Goal: Transaction & Acquisition: Purchase product/service

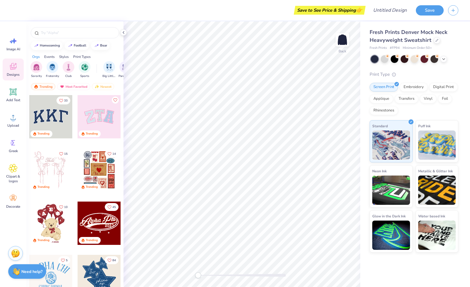
click at [111, 116] on div at bounding box center [99, 116] width 43 height 43
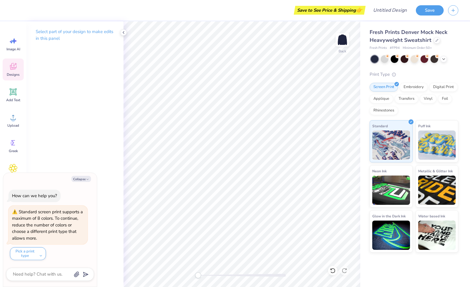
click at [12, 68] on icon at bounding box center [13, 67] width 6 height 5
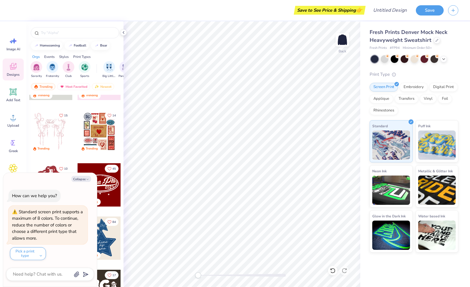
scroll to position [156, 0]
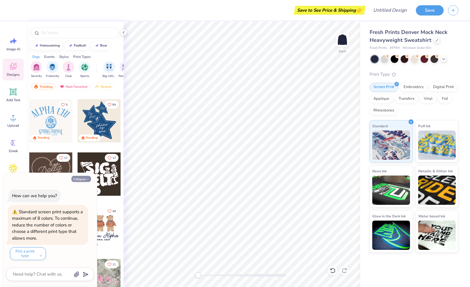
click at [82, 180] on button "Collapse" at bounding box center [81, 179] width 20 height 6
type textarea "x"
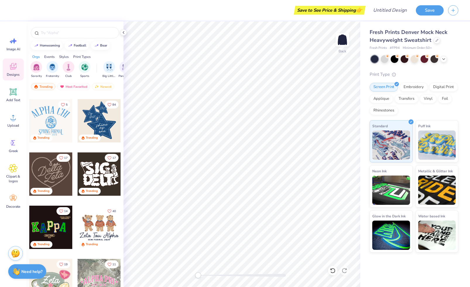
scroll to position [0, 0]
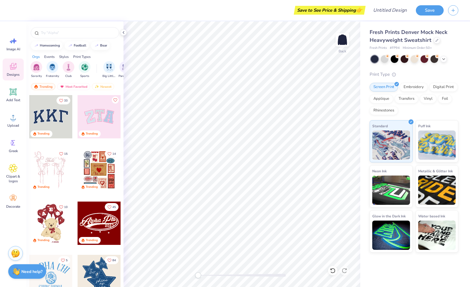
click at [58, 124] on div at bounding box center [50, 116] width 43 height 43
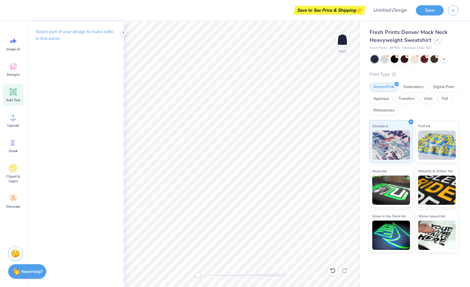
click at [17, 93] on icon at bounding box center [13, 91] width 9 height 9
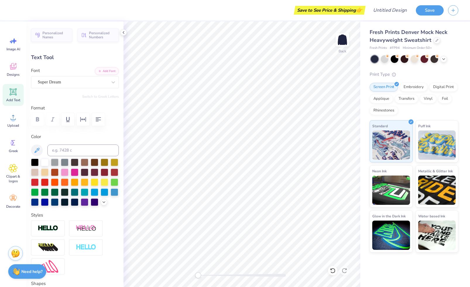
type textarea "AMAZI"
type input "6.98"
click at [16, 72] on div "Designs" at bounding box center [13, 70] width 21 height 22
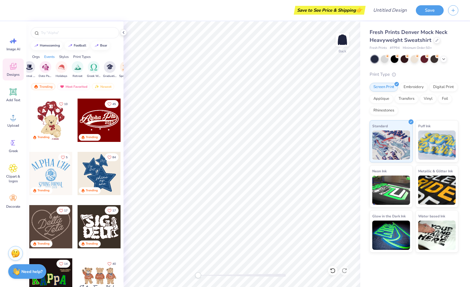
scroll to position [0, 184]
click at [66, 57] on div "Styles" at bounding box center [64, 56] width 10 height 5
click at [86, 66] on img "filter for Varsity" at bounding box center [84, 67] width 7 height 7
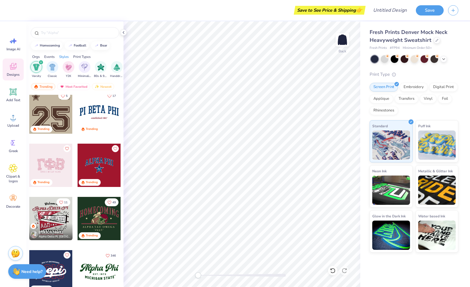
scroll to position [120, 0]
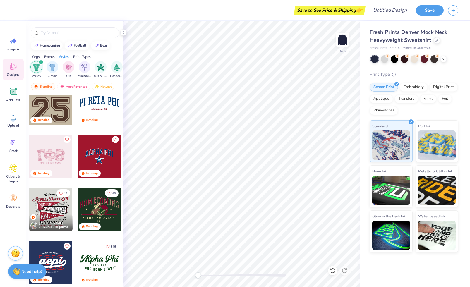
click at [103, 149] on div at bounding box center [99, 156] width 43 height 43
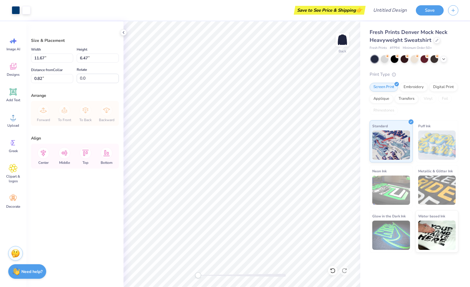
type input "11.67"
type input "6.47"
type input "0.82"
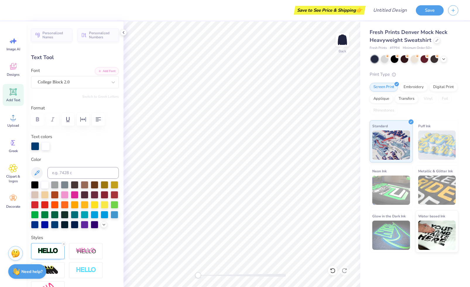
scroll to position [0, 1]
type textarea "AMAZIN' BLUE"
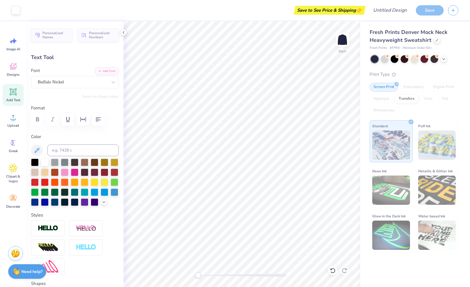
type input "1.46"
type input "0.56"
type input "5.87"
type input "1.04"
type input "0.38"
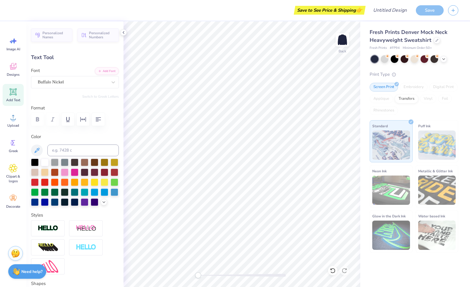
type input "6.48"
type textarea "1987"
click at [340, 59] on div at bounding box center [414, 59] width 8 height 8
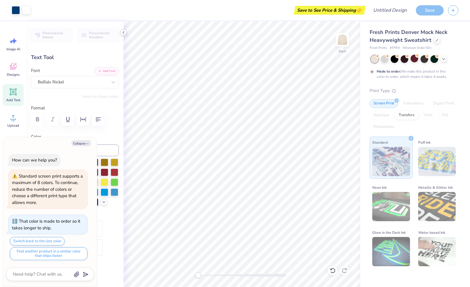
click at [124, 32] on icon at bounding box center [123, 32] width 5 height 5
type textarea "x"
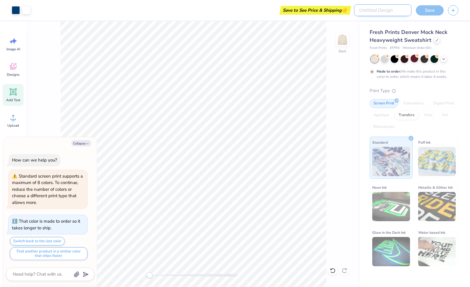
click at [340, 11] on input "Design Title" at bounding box center [382, 10] width 57 height 12
type input "A"
type textarea "x"
type input "AM"
type textarea "x"
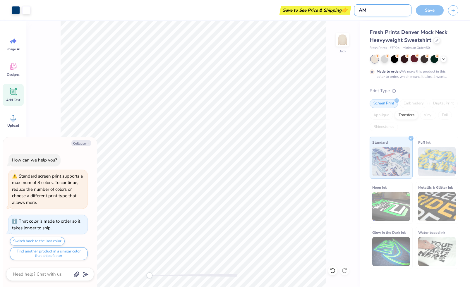
type input "AMa"
type textarea "x"
type input "AMaz"
type textarea "x"
type input "AMazi"
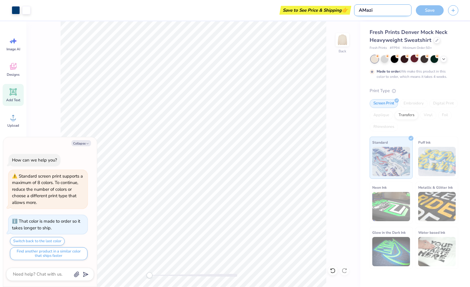
type textarea "x"
type input "AMazin"
type textarea "x"
type input "AMazi"
type textarea "x"
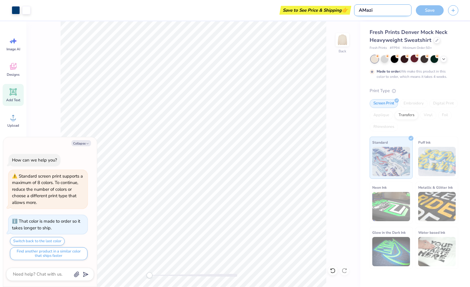
type input "AMaz"
type textarea "x"
type input "AMa"
type textarea "x"
type input "AM"
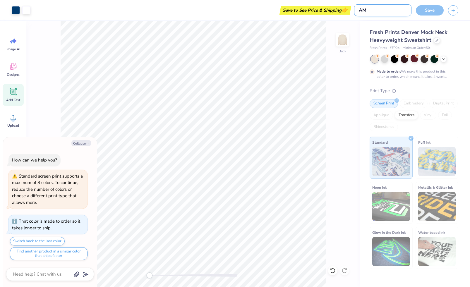
type textarea "x"
type input "A"
type textarea "x"
type input "AB"
type textarea "x"
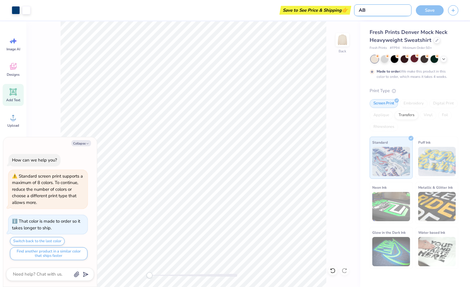
type input "AB"
type textarea "x"
type input "AB s"
type textarea "x"
type input "AB si"
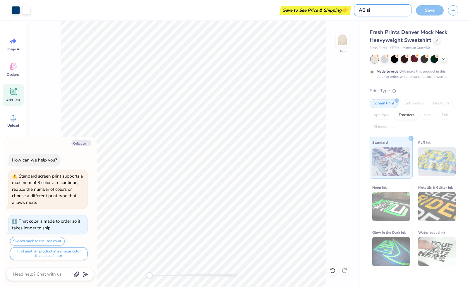
type textarea "x"
type input "AB sin"
type textarea "x"
type input "AB sinc"
type textarea "x"
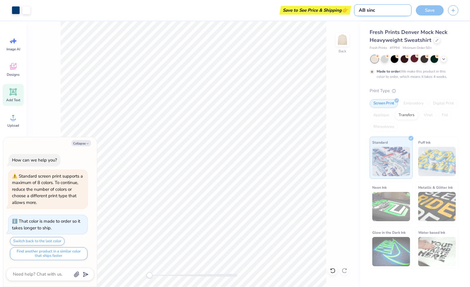
type input "AB since"
type textarea "x"
type input "AB since"
type textarea "x"
type input "AB since 1"
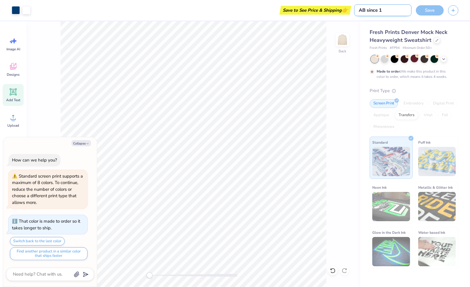
type textarea "x"
type input "AB since 19"
type textarea "x"
type input "AB since 198"
type textarea "x"
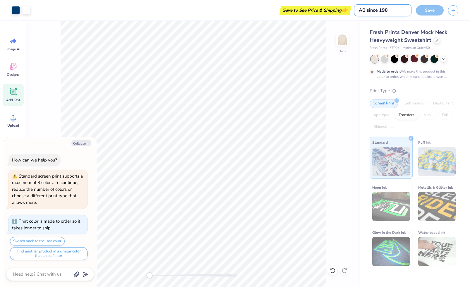
type input "AB since 1987"
type textarea "x"
type input "AB since 1987"
click at [340, 10] on div "Save" at bounding box center [430, 10] width 28 height 10
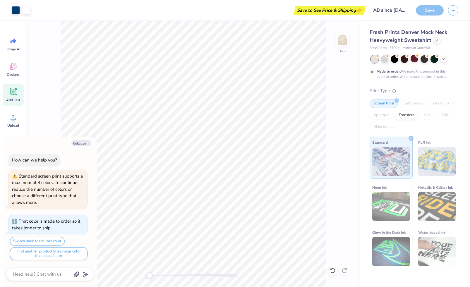
click at [340, 10] on div "Save to See Price & Shipping 👉" at bounding box center [329, 10] width 69 height 9
click at [88, 144] on polyline "button" at bounding box center [88, 143] width 2 height 1
type textarea "x"
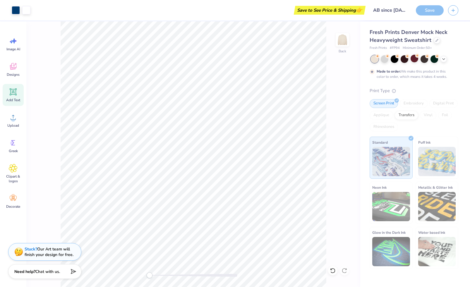
click at [340, 14] on div "Save" at bounding box center [430, 10] width 28 height 10
click at [340, 8] on div "Save" at bounding box center [430, 10] width 28 height 10
click at [340, 9] on input "AB since 1987" at bounding box center [382, 10] width 57 height 12
click at [340, 10] on input "AB since 1987" at bounding box center [382, 10] width 57 height 12
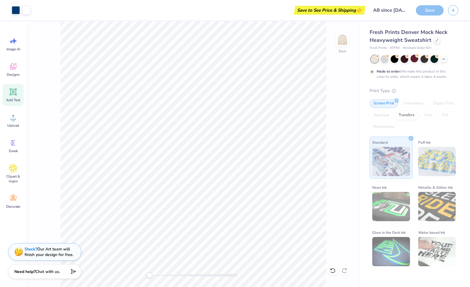
click at [340, 222] on div "Fresh Prints Denver Mock Neck Heavyweight Sweatshirt Fresh Prints # FP94 Minimu…" at bounding box center [415, 144] width 110 height 247
click at [340, 14] on div "Save" at bounding box center [430, 10] width 28 height 10
click at [340, 11] on icon "button" at bounding box center [452, 9] width 5 height 5
click at [340, 23] on span "Save before you start a new design." at bounding box center [434, 29] width 43 height 12
click at [340, 13] on div "Save" at bounding box center [430, 10] width 28 height 10
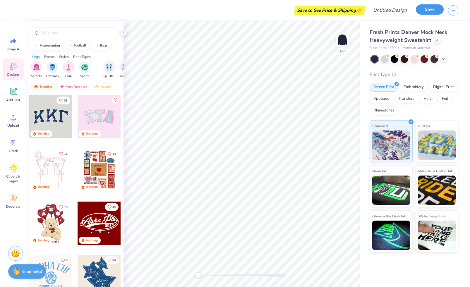
click at [425, 8] on button "Save" at bounding box center [430, 9] width 28 height 10
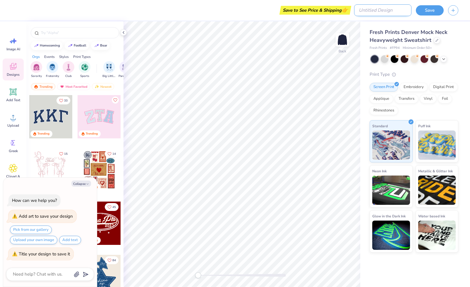
type textarea "x"
click at [396, 11] on input "Design Title" at bounding box center [382, 10] width 57 height 12
type input "A"
type textarea "x"
type input "Am"
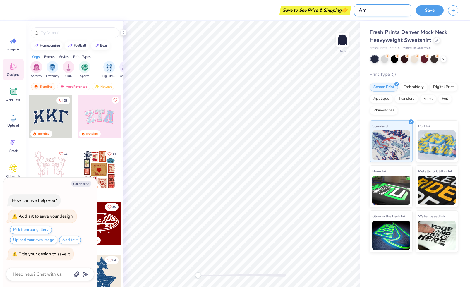
type textarea "x"
type input "Ama"
type textarea "x"
type input "Amaz"
type textarea "x"
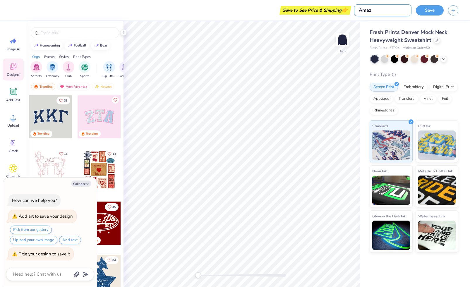
type input "Amazi"
type textarea "x"
type input "Amazin"
type textarea "x"
type input "Amazin"
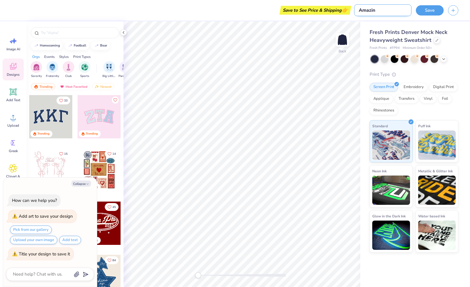
type textarea "x"
type input "Amazin B"
type textarea "x"
type input "Amazin Bl"
type textarea "x"
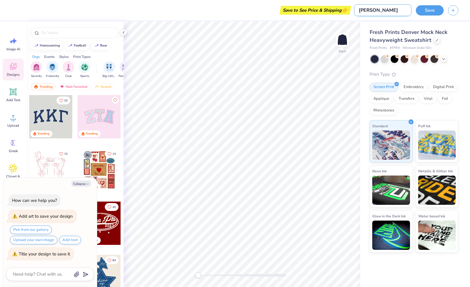
type input "Amazin Blu"
type textarea "x"
type input "Amazin Blue"
type textarea "x"
type input "Amazin Blue"
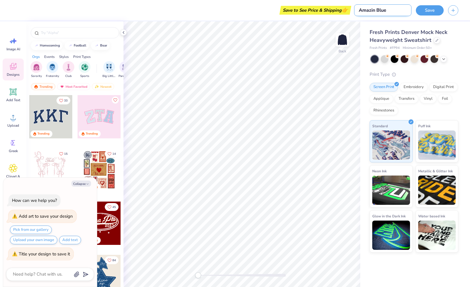
type textarea "x"
type input "Amazin Blue S"
type textarea "x"
type input "Amazin Blue Si"
type textarea "x"
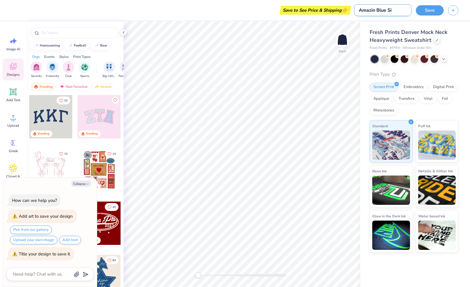
type input "Amazin Blue Sin"
type textarea "x"
type input "Amazin Blue Sinc"
type textarea "x"
type input "Amazin Blue Since"
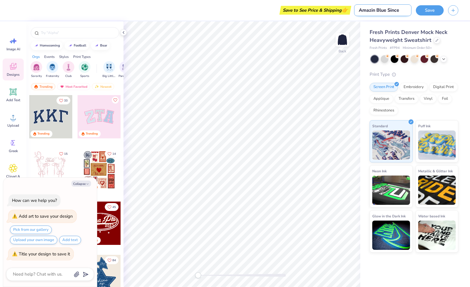
type textarea "x"
type input "Amazin Blue Since"
type textarea "x"
type input "Amazin Blue Since 1"
type textarea "x"
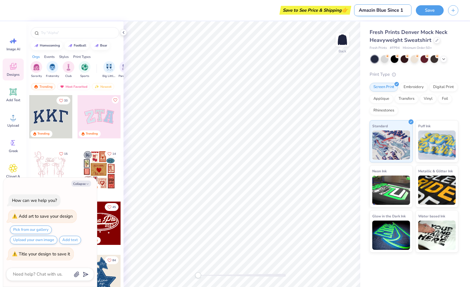
type input "Amazin Blue Since 19"
type textarea "x"
type input "Amazin Blue Since 198"
type textarea "x"
type input "Amazin Blue Since 1988"
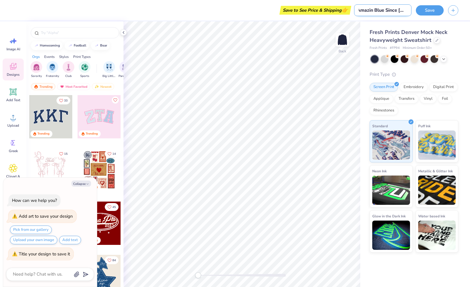
type textarea "x"
type input "Amazin Blue Since 198"
type textarea "x"
type input "Amazin Blue Since 1987"
type textarea "x"
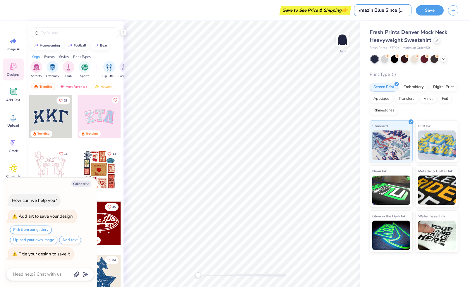
scroll to position [0, 5]
type input "Amazin Blue Since 1987"
click at [453, 37] on div "Fresh Prints Denver Mock Neck Heavyweight Sweatshirt" at bounding box center [413, 36] width 89 height 16
click at [414, 60] on div at bounding box center [414, 59] width 8 height 8
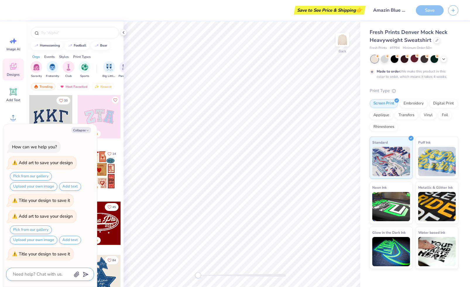
scroll to position [36, 0]
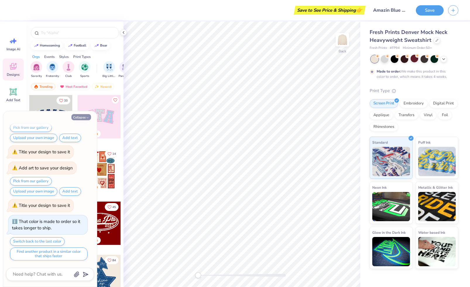
click at [85, 117] on button "Collapse" at bounding box center [81, 117] width 20 height 6
type textarea "x"
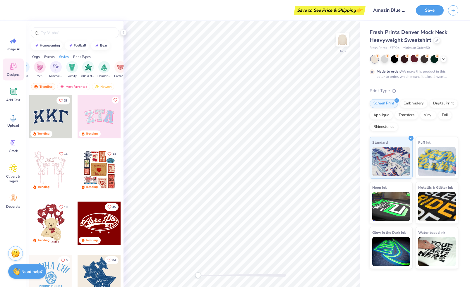
scroll to position [0, 317]
click at [75, 67] on img "filter for Varsity" at bounding box center [74, 66] width 7 height 7
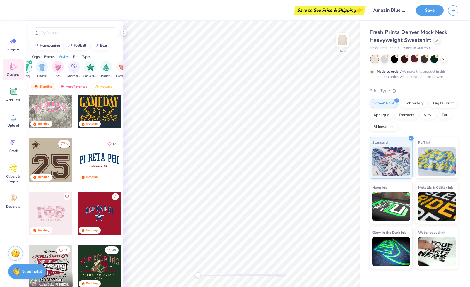
scroll to position [76, 0]
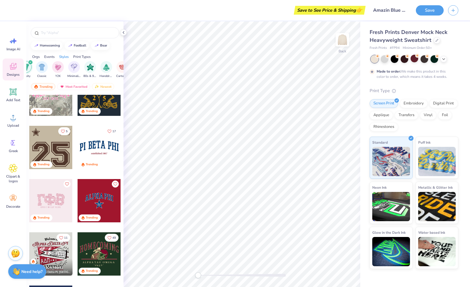
click at [97, 205] on div at bounding box center [99, 200] width 43 height 43
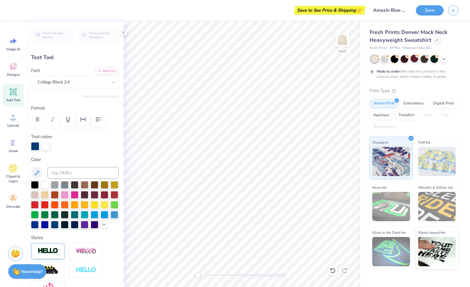
scroll to position [0, 1]
type textarea "AMAZIN' BLUE"
type input "10.17"
type input "2.63"
type input "2.87"
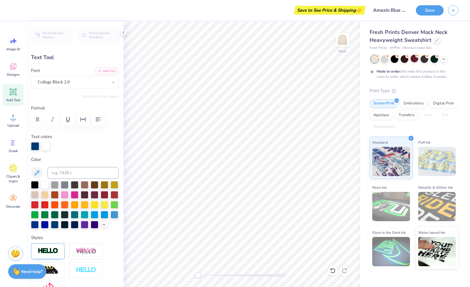
type input "12.69"
type input "3.28"
type input "2.35"
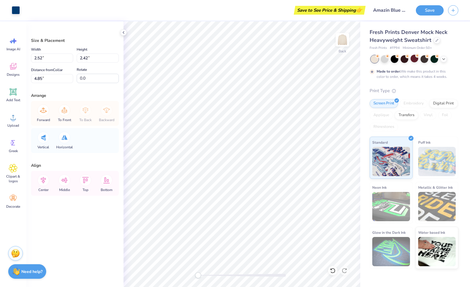
type input "2.56"
type input "2.46"
type input "4.83"
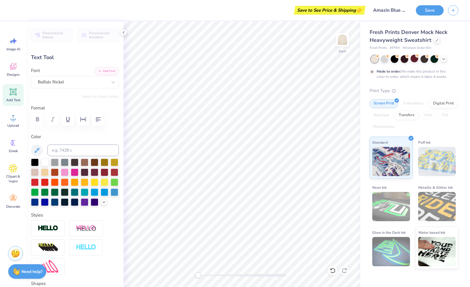
type textarea "1987"
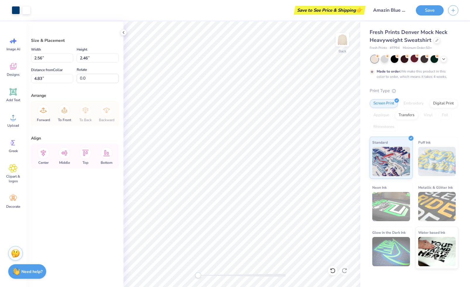
type input "8.04"
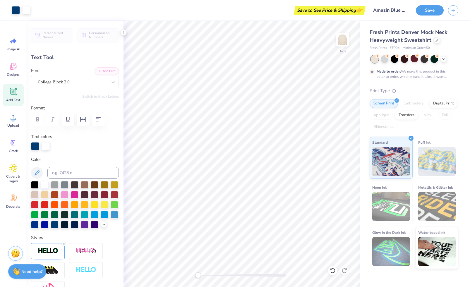
type input "0.73"
type input "0.25"
type input "6.29"
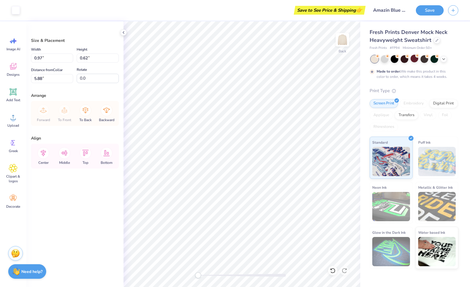
type input "8.96"
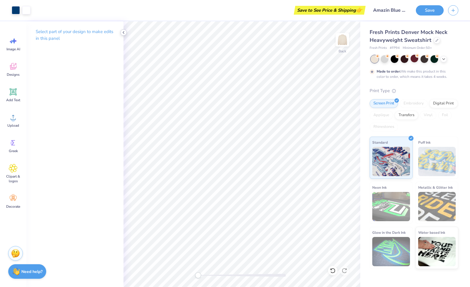
click at [123, 32] on icon at bounding box center [123, 32] width 5 height 5
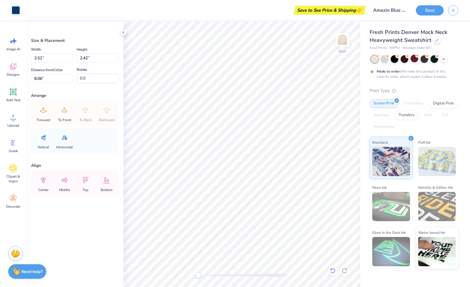
click at [331, 270] on icon at bounding box center [333, 271] width 6 height 6
type input "4.85"
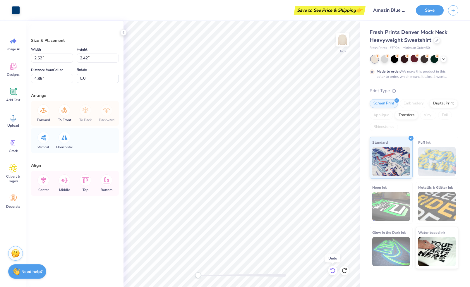
click at [331, 270] on icon at bounding box center [333, 271] width 6 height 6
click at [345, 269] on icon at bounding box center [344, 270] width 5 height 5
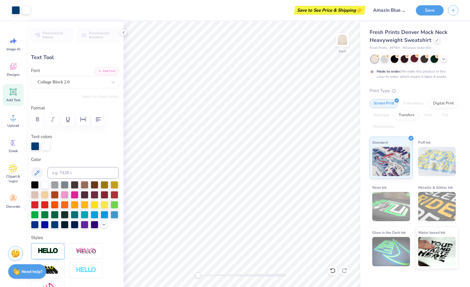
type input "0.69"
type input "0.25"
type input "6.28"
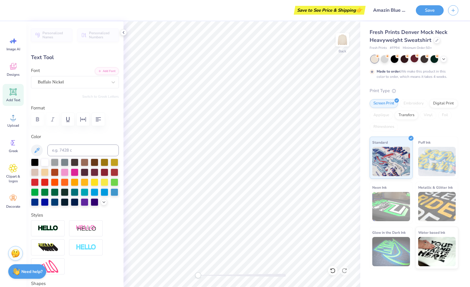
type textarea "1987"
click at [16, 69] on icon at bounding box center [13, 66] width 9 height 9
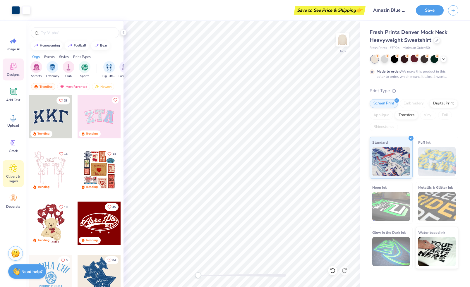
click at [11, 174] on span "Clipart & logos" at bounding box center [13, 178] width 19 height 9
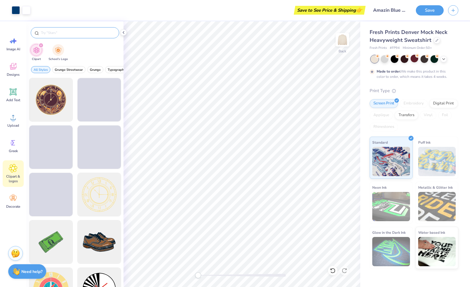
click at [66, 33] on input "text" at bounding box center [77, 33] width 75 height 6
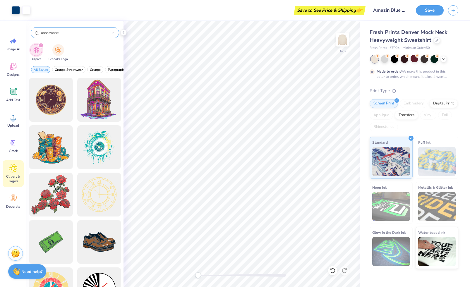
type input "apostraphe"
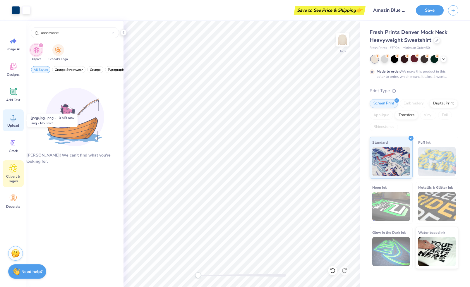
click at [18, 116] on div "Upload" at bounding box center [13, 120] width 21 height 22
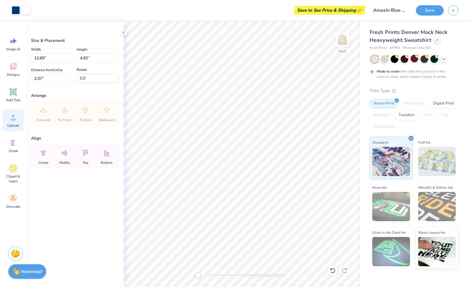
type input "13.76"
type input "5.34"
type input "2.08"
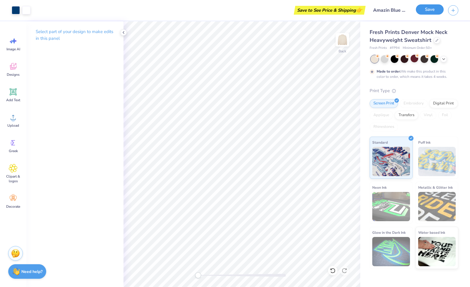
click at [433, 7] on button "Save" at bounding box center [430, 9] width 28 height 10
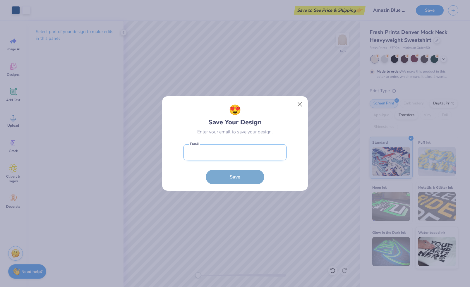
click at [251, 154] on input "email" at bounding box center [234, 152] width 103 height 16
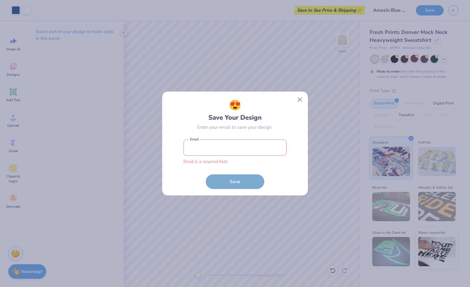
type input "[EMAIL_ADDRESS][DOMAIN_NAME]"
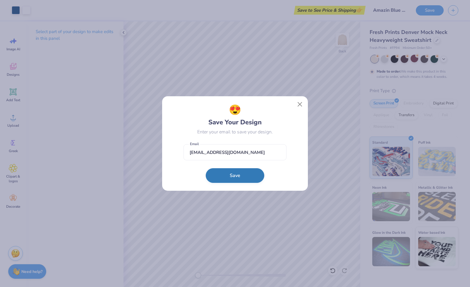
click at [227, 176] on button "Save" at bounding box center [235, 175] width 59 height 15
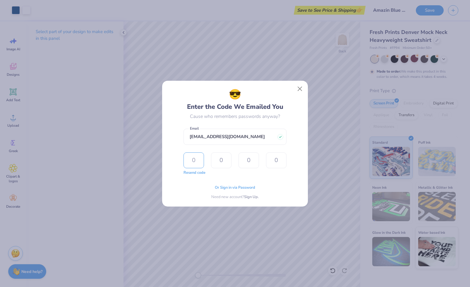
type input "6"
type input "5"
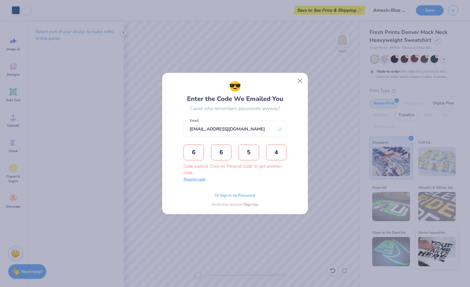
type input "4"
click at [202, 180] on button "Resend code" at bounding box center [194, 180] width 22 height 6
click at [188, 157] on input "text" at bounding box center [193, 152] width 20 height 16
type input "1"
type input "0"
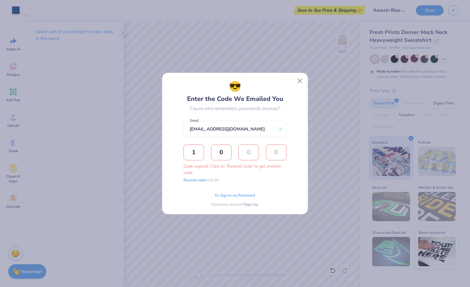
type input "0"
type input "4"
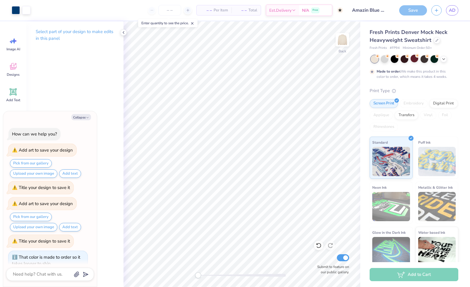
scroll to position [89, 0]
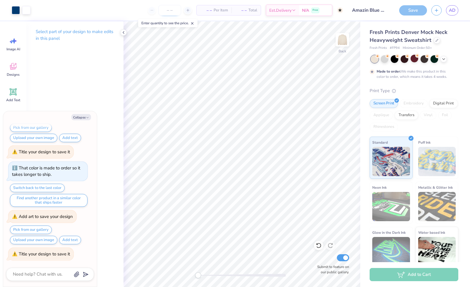
type textarea "x"
click at [165, 9] on input "number" at bounding box center [169, 10] width 23 height 11
type input "12"
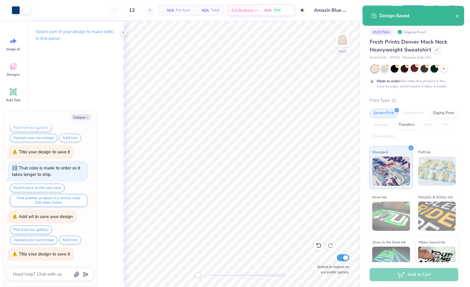
type textarea "x"
type input "50"
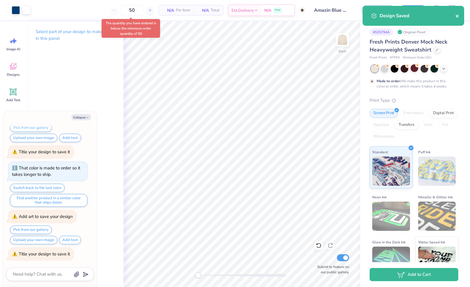
click at [458, 16] on icon "close" at bounding box center [456, 16] width 3 height 3
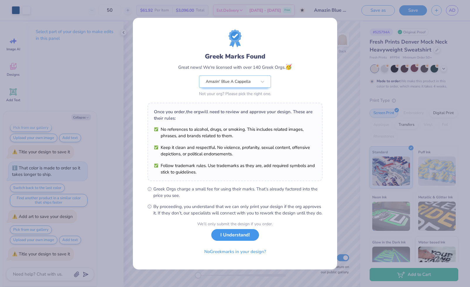
click at [247, 238] on button "I Understand!" at bounding box center [235, 235] width 48 height 12
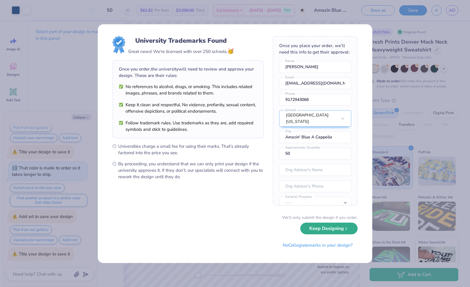
click at [330, 230] on button "Keep Designing" at bounding box center [328, 229] width 57 height 12
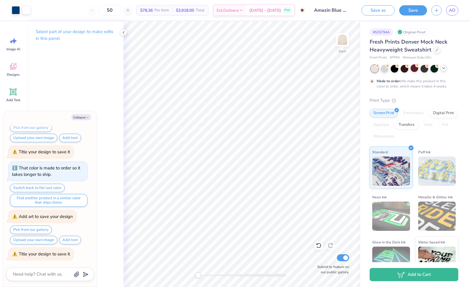
click at [443, 68] on polyline at bounding box center [443, 68] width 2 height 1
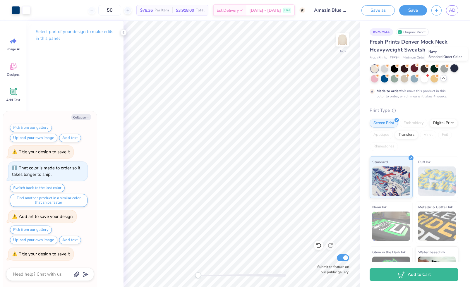
click at [454, 68] on div at bounding box center [454, 68] width 8 height 8
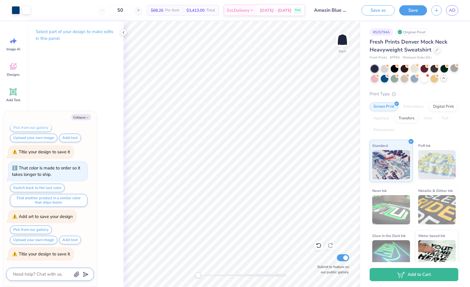
scroll to position [178, 0]
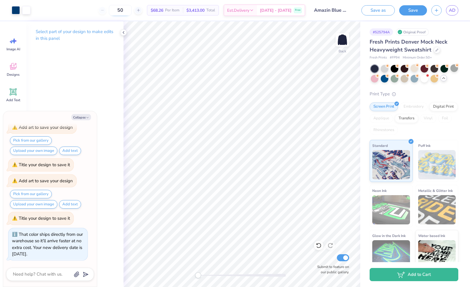
type textarea "x"
drag, startPoint x: 130, startPoint y: 9, endPoint x: 120, endPoint y: 9, distance: 9.7
click at [120, 9] on input "50" at bounding box center [120, 10] width 23 height 11
type input "50"
click at [85, 118] on button "Collapse" at bounding box center [81, 117] width 20 height 6
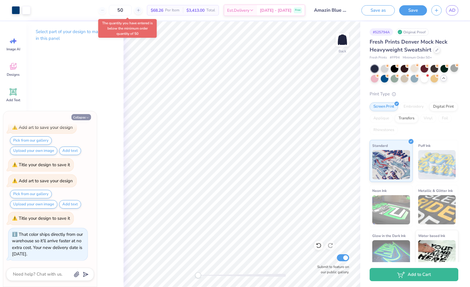
type textarea "x"
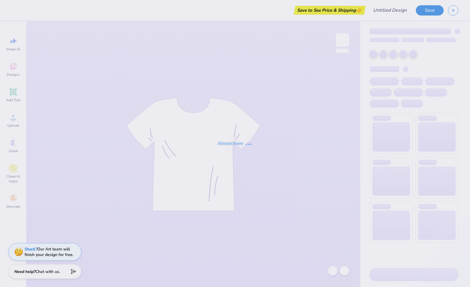
type input "Amazin Blue Since [DATE]"
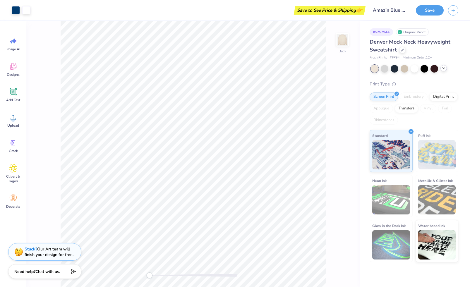
click at [443, 71] on div at bounding box center [414, 69] width 87 height 8
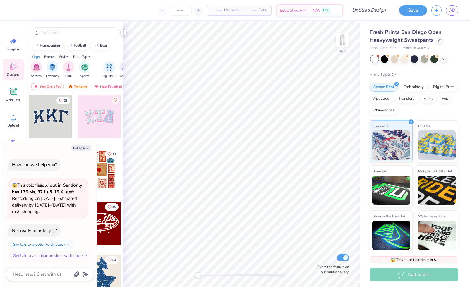
click at [123, 33] on icon at bounding box center [123, 32] width 5 height 5
type textarea "x"
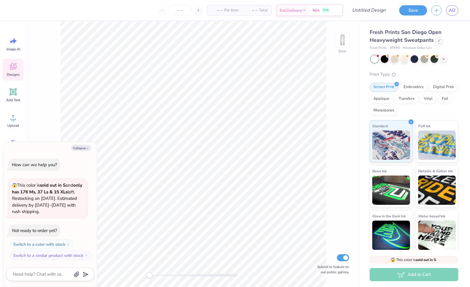
click at [85, 144] on div "Collapse How can we help you? 😱 This color is sold out in S and only has 176 Ms…" at bounding box center [50, 214] width 94 height 145
click at [184, 8] on input "number" at bounding box center [180, 10] width 23 height 11
click at [185, 11] on input "number" at bounding box center [180, 10] width 23 height 11
type input "12"
type textarea "x"
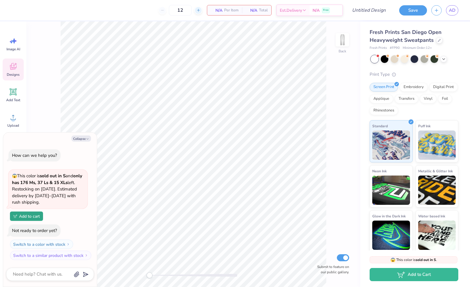
click at [198, 10] on line at bounding box center [198, 10] width 0 height 2
type input "13"
type textarea "x"
drag, startPoint x: 186, startPoint y: 9, endPoint x: 172, endPoint y: 9, distance: 14.3
click at [172, 9] on input "13" at bounding box center [180, 10] width 23 height 11
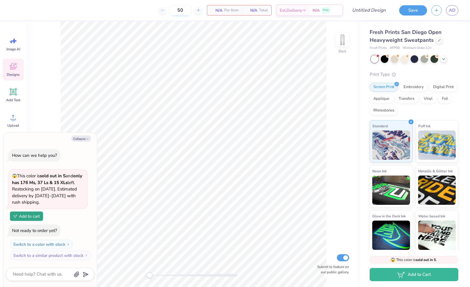
type input "50"
type textarea "x"
drag, startPoint x: 182, startPoint y: 10, endPoint x: 170, endPoint y: 10, distance: 11.7
click at [170, 10] on input "50" at bounding box center [180, 10] width 23 height 11
type input "12"
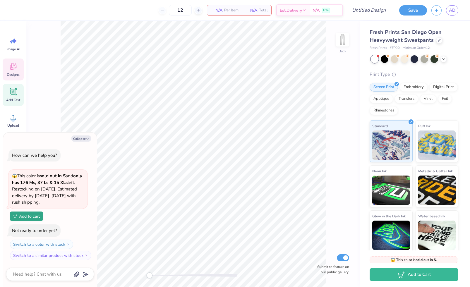
click at [15, 92] on icon at bounding box center [14, 92] width 6 height 6
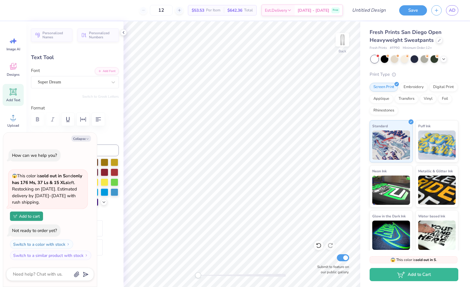
type textarea "x"
type textarea "A"
type textarea "x"
type textarea "AB"
type textarea "x"
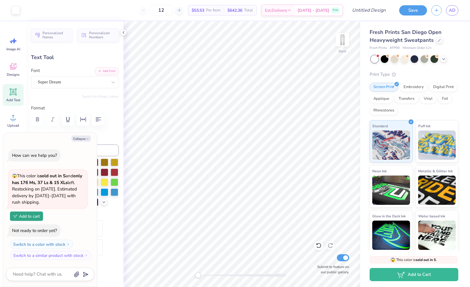
type input "5.67"
type textarea "x"
click at [171, 10] on input "12" at bounding box center [161, 10] width 23 height 11
type input "1"
type input "20"
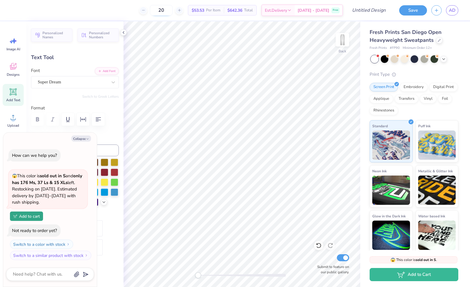
type textarea "x"
type input "20"
type textarea "x"
drag, startPoint x: 169, startPoint y: 11, endPoint x: 156, endPoint y: 11, distance: 12.6
click at [156, 11] on input "20" at bounding box center [158, 10] width 23 height 11
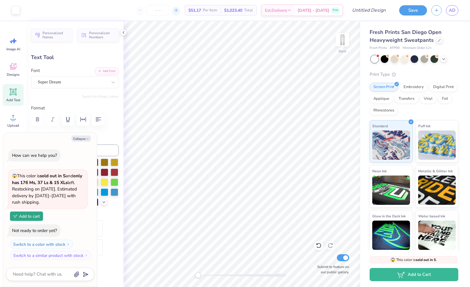
type textarea "x"
type input "10"
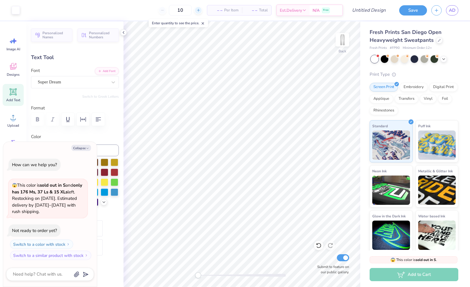
type textarea "x"
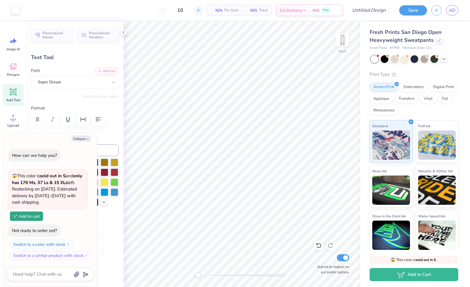
click at [183, 10] on input "10" at bounding box center [180, 10] width 23 height 11
type input "12"
type textarea "x"
type input "12"
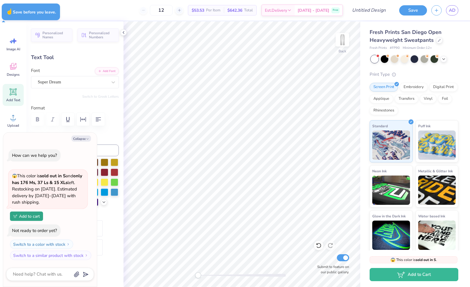
type textarea "x"
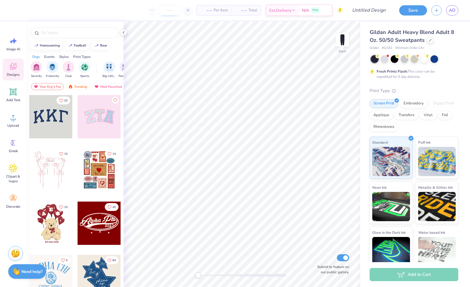
click at [171, 8] on input "number" at bounding box center [169, 10] width 23 height 11
click at [55, 116] on div at bounding box center [50, 116] width 43 height 43
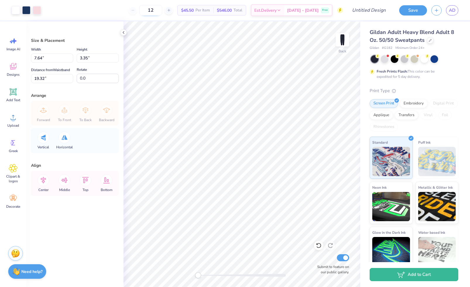
drag, startPoint x: 160, startPoint y: 9, endPoint x: 150, endPoint y: 9, distance: 9.4
click at [150, 9] on input "12" at bounding box center [150, 10] width 23 height 11
drag, startPoint x: 162, startPoint y: 10, endPoint x: 158, endPoint y: 10, distance: 4.1
click at [158, 10] on input "25" at bounding box center [150, 10] width 23 height 11
drag, startPoint x: 163, startPoint y: 10, endPoint x: 149, endPoint y: 10, distance: 13.5
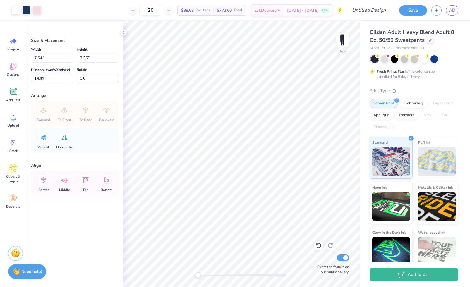
click at [149, 10] on input "20" at bounding box center [150, 10] width 23 height 11
type input "15"
type input "4.39"
type input "1.93"
type input "20.75"
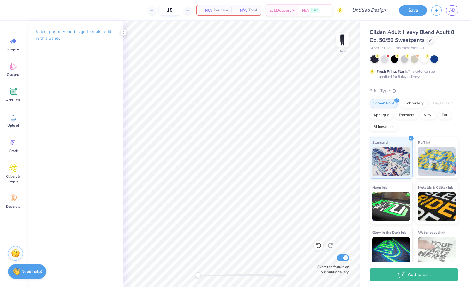
drag, startPoint x: 173, startPoint y: 10, endPoint x: 161, endPoint y: 10, distance: 12.9
click at [161, 10] on input "15" at bounding box center [169, 10] width 23 height 11
type input "30"
click at [16, 64] on icon at bounding box center [16, 64] width 2 height 2
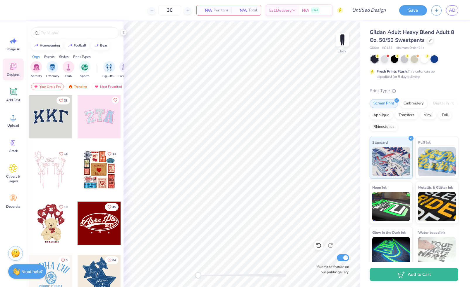
click at [104, 122] on div at bounding box center [99, 116] width 43 height 43
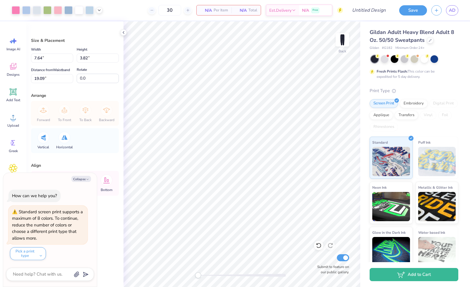
type textarea "x"
type input "4.18"
type input "2.09"
type input "20.82"
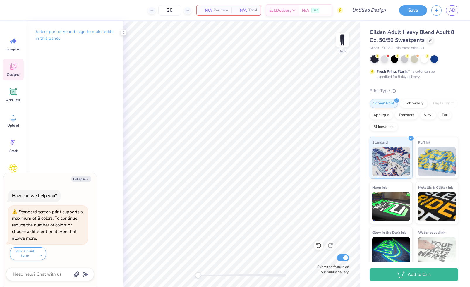
click at [16, 72] on span "Designs" at bounding box center [13, 74] width 13 height 5
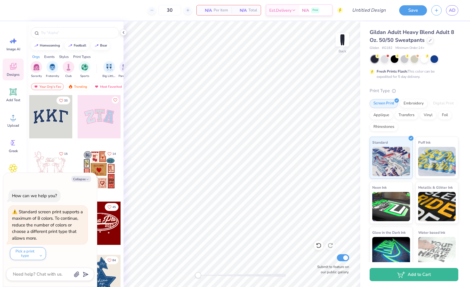
click at [53, 118] on div at bounding box center [50, 116] width 43 height 43
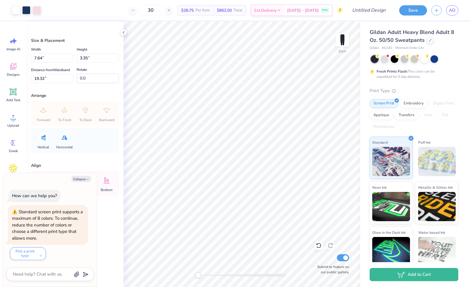
type textarea "x"
type input "4.67"
type input "2.05"
type input "20.62"
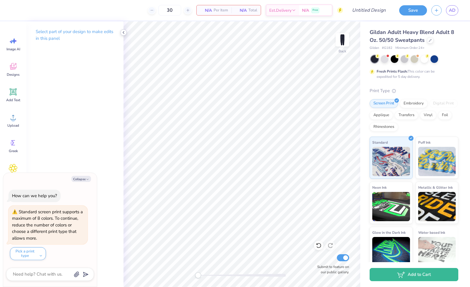
click at [123, 32] on icon at bounding box center [123, 32] width 5 height 5
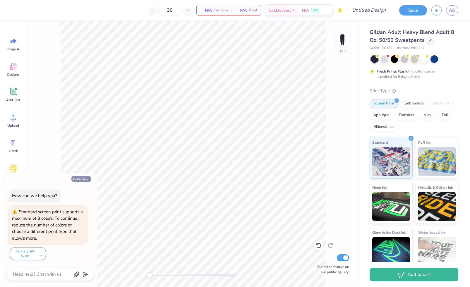
click at [87, 180] on icon "button" at bounding box center [88, 180] width 4 height 4
type textarea "x"
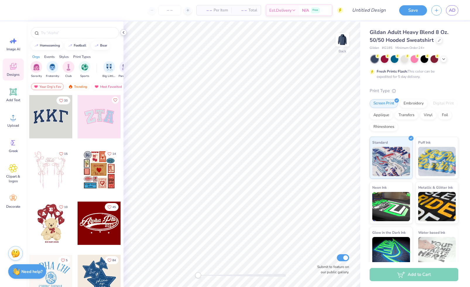
click at [124, 33] on icon at bounding box center [123, 32] width 5 height 5
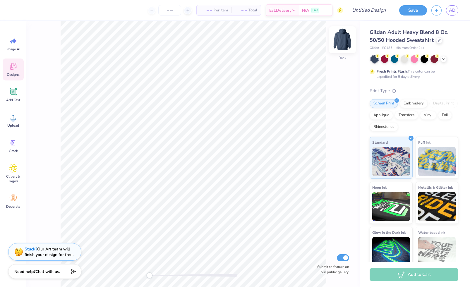
click at [336, 41] on img at bounding box center [342, 39] width 23 height 23
click at [17, 115] on icon at bounding box center [13, 117] width 9 height 9
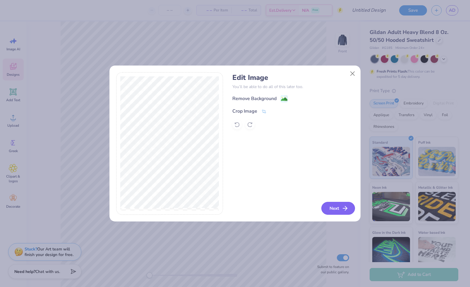
click at [330, 209] on button "Next" at bounding box center [338, 208] width 34 height 13
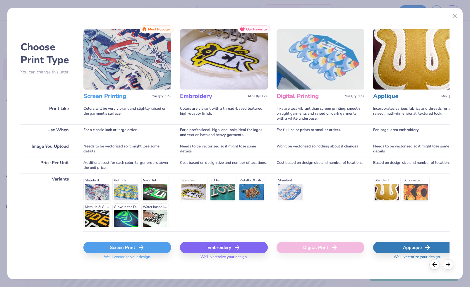
click at [153, 246] on div "Screen Print" at bounding box center [127, 248] width 88 height 12
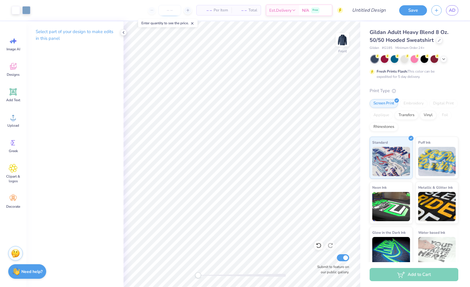
click at [168, 11] on input "number" at bounding box center [169, 10] width 23 height 11
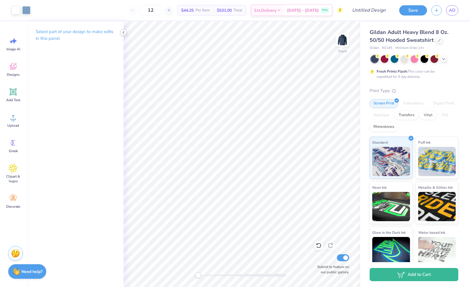
type input "12"
click at [123, 33] on polyline at bounding box center [123, 32] width 1 height 2
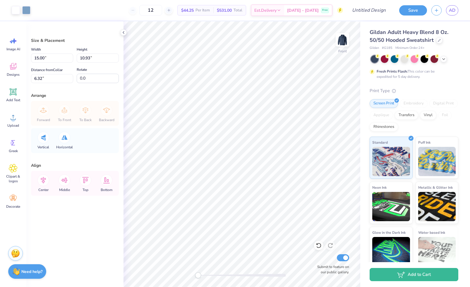
type input "13.51"
type input "9.84"
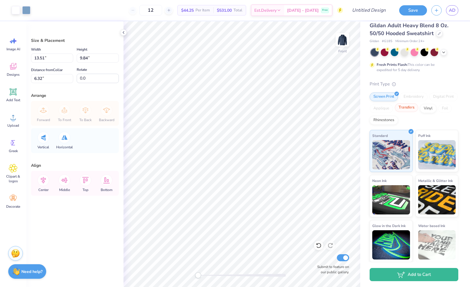
click at [413, 108] on div "Transfers" at bounding box center [406, 107] width 23 height 9
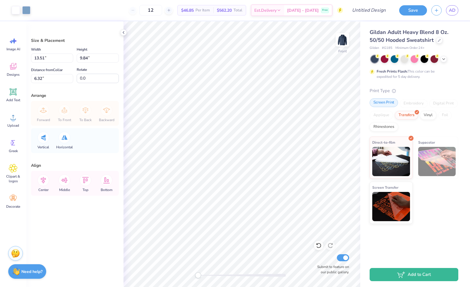
click at [386, 103] on div "Screen Print" at bounding box center [383, 102] width 28 height 9
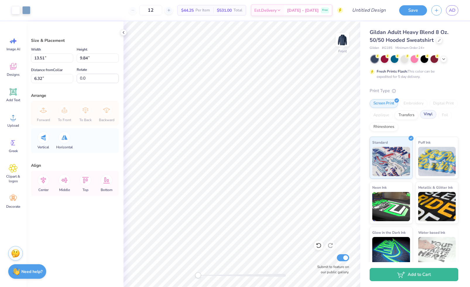
click at [429, 117] on div "Vinyl" at bounding box center [428, 114] width 16 height 9
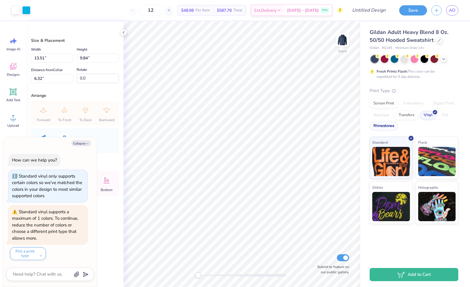
click at [390, 126] on div "Rhinestones" at bounding box center [383, 126] width 28 height 9
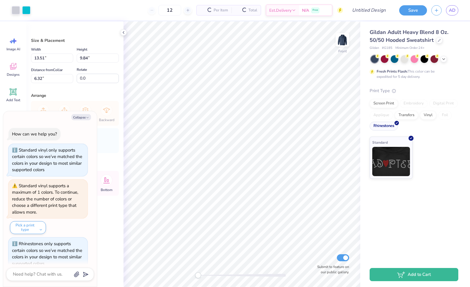
scroll to position [10, 0]
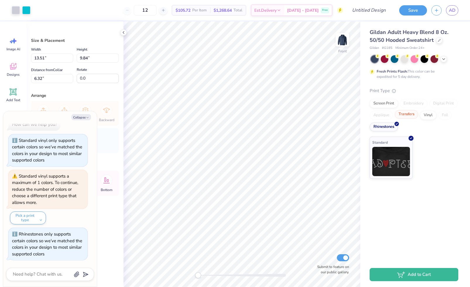
click at [409, 116] on div "Transfers" at bounding box center [406, 114] width 23 height 9
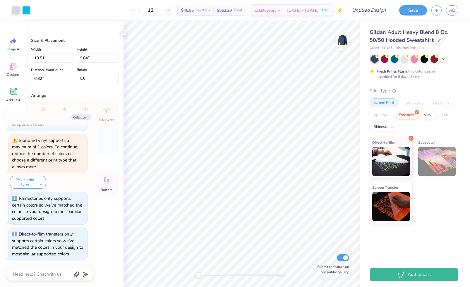
click at [386, 103] on div "Screen Print" at bounding box center [383, 102] width 28 height 9
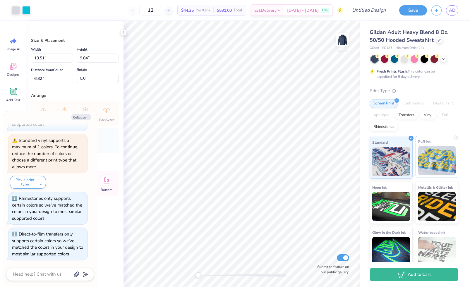
click at [430, 149] on img at bounding box center [437, 160] width 38 height 29
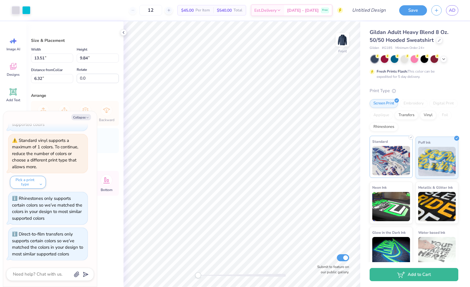
click at [403, 152] on img at bounding box center [391, 160] width 38 height 29
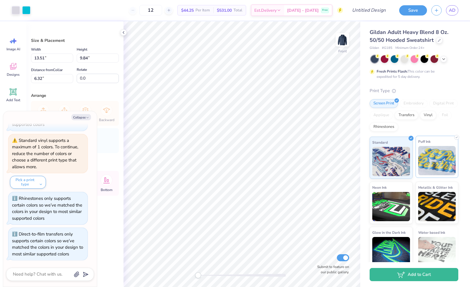
click at [432, 154] on img at bounding box center [437, 160] width 38 height 29
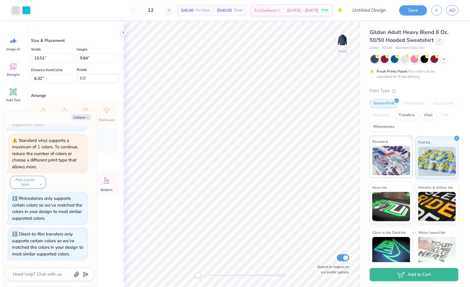
click at [397, 154] on img at bounding box center [391, 160] width 38 height 29
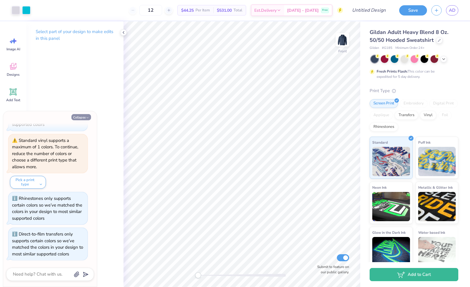
click at [86, 117] on icon "button" at bounding box center [88, 118] width 4 height 4
type textarea "x"
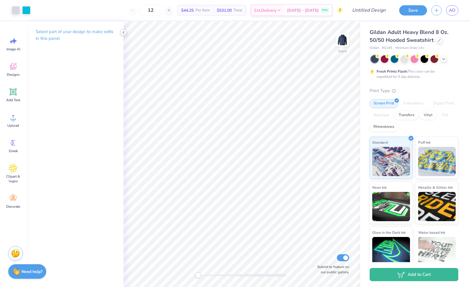
click at [125, 34] on icon at bounding box center [123, 32] width 5 height 5
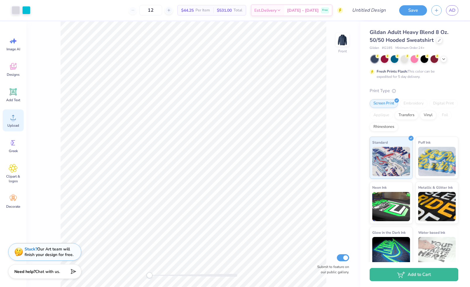
click at [14, 124] on span "Upload" at bounding box center [13, 125] width 12 height 5
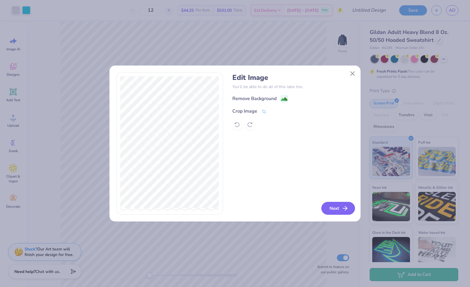
click at [335, 206] on button "Next" at bounding box center [338, 208] width 34 height 13
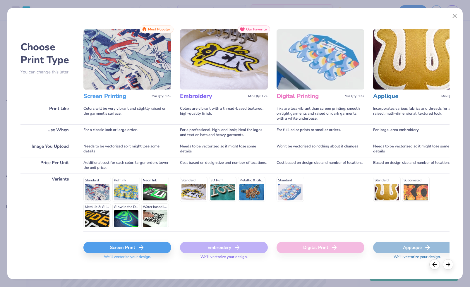
click at [148, 247] on div "Screen Print" at bounding box center [127, 248] width 88 height 12
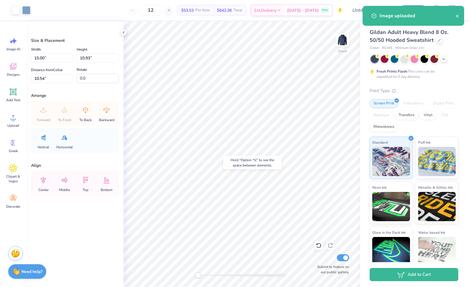
type input "13.51"
type input "9.84"
type input "6.41"
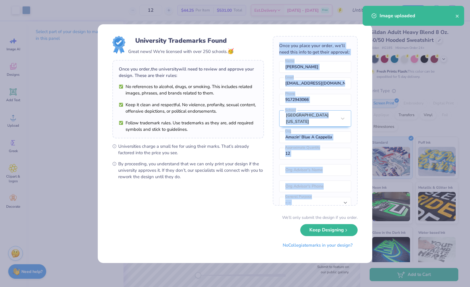
drag, startPoint x: 229, startPoint y: 200, endPoint x: 229, endPoint y: 196, distance: 3.8
click at [229, 196] on form "University Trademarks Found Great news! We're licensed with over 250 schools. 🥳…" at bounding box center [234, 143] width 245 height 215
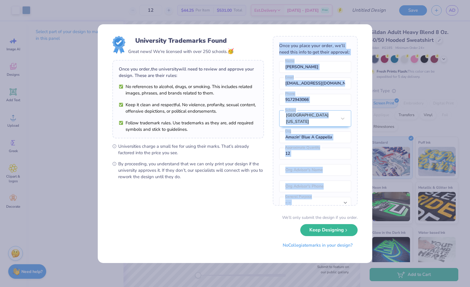
click at [359, 126] on div "University Trademarks Found Great news! We're licensed with over 250 schools. 🥳…" at bounding box center [235, 143] width 274 height 239
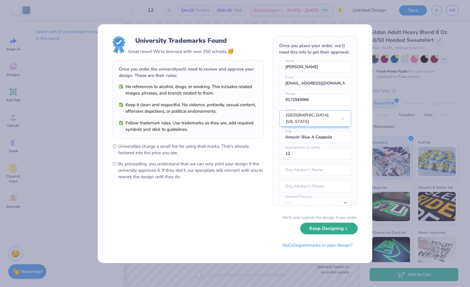
click at [333, 229] on button "Keep Designing" at bounding box center [328, 229] width 57 height 12
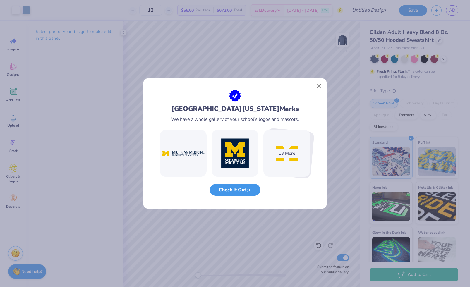
click at [252, 191] on button "Check It Out" at bounding box center [235, 190] width 51 height 12
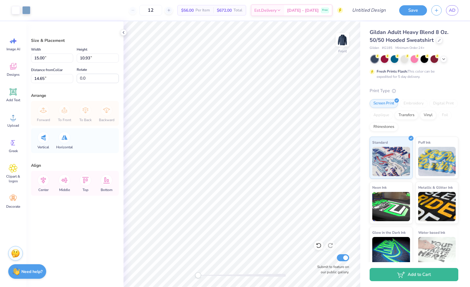
type input "13.95"
type input "10.17"
type input "8.12"
type input "14.28"
type input "10.41"
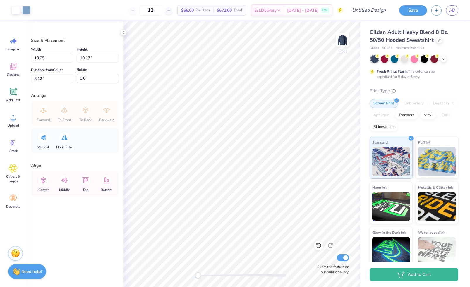
type input "6.53"
type input "14.97"
type input "10.91"
type input "6.43"
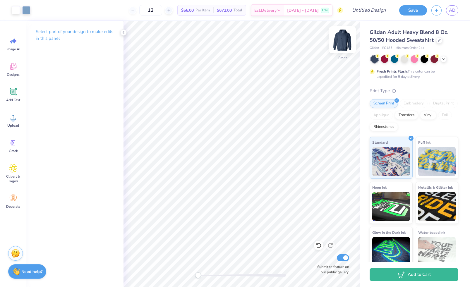
click at [344, 41] on img at bounding box center [342, 39] width 23 height 23
click at [14, 121] on circle at bounding box center [13, 120] width 4 height 4
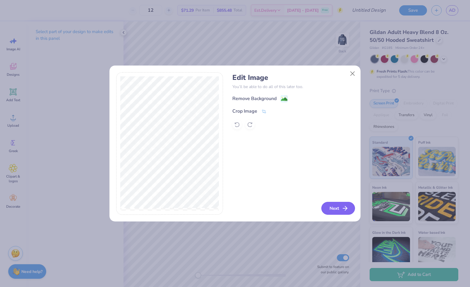
click at [335, 208] on button "Next" at bounding box center [338, 208] width 34 height 13
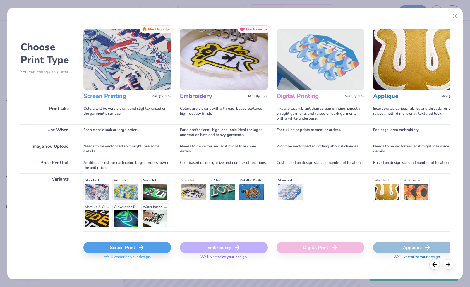
click at [156, 248] on div "Screen Print" at bounding box center [127, 248] width 88 height 12
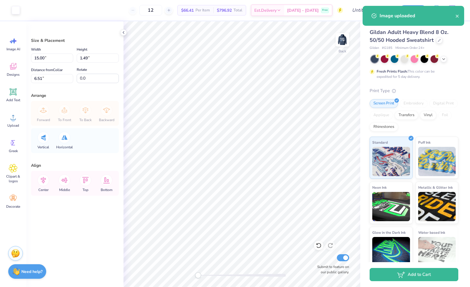
type input "6.46"
type input "0.64"
type input "7.35"
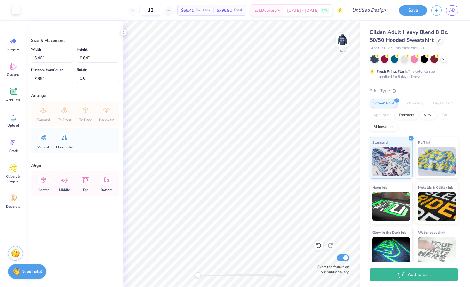
click at [162, 11] on input "12" at bounding box center [150, 10] width 23 height 11
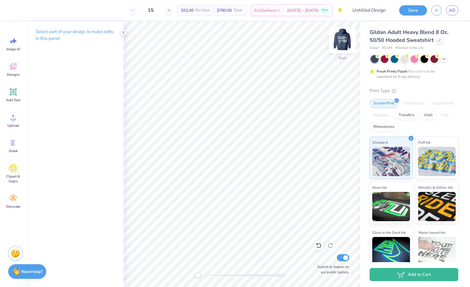
click at [343, 40] on img at bounding box center [342, 39] width 23 height 23
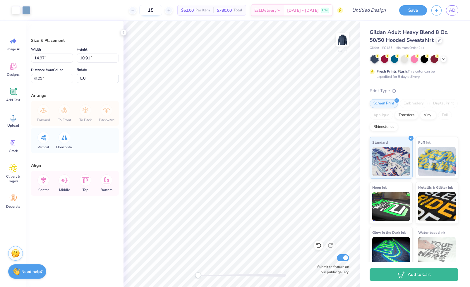
click at [162, 12] on input "15" at bounding box center [150, 10] width 23 height 11
click at [123, 32] on icon at bounding box center [123, 32] width 5 height 5
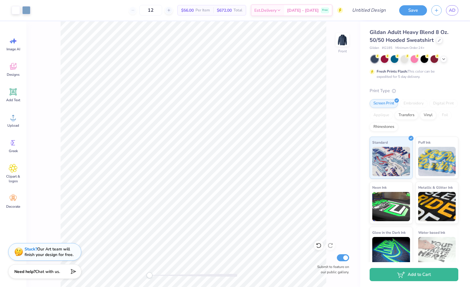
click at [350, 122] on div "Front Submit to feature on our public gallery." at bounding box center [193, 154] width 334 height 266
click at [405, 58] on div at bounding box center [404, 59] width 8 height 8
click at [393, 61] on div at bounding box center [394, 59] width 8 height 8
click at [444, 60] on icon at bounding box center [443, 58] width 5 height 5
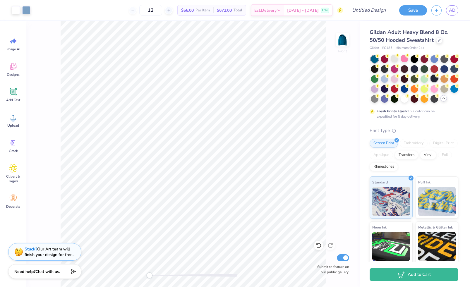
click at [436, 79] on div at bounding box center [434, 79] width 8 height 8
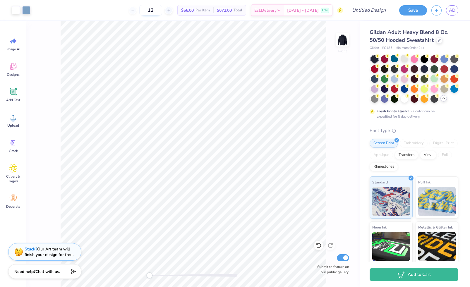
click at [160, 12] on input "12" at bounding box center [150, 10] width 23 height 11
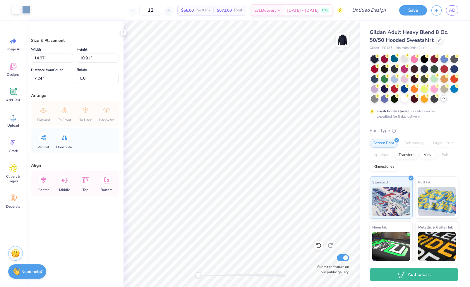
click at [26, 12] on div at bounding box center [26, 10] width 8 height 8
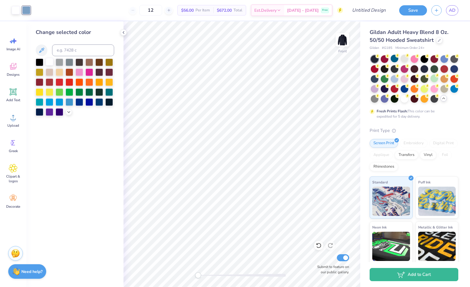
click at [50, 63] on div at bounding box center [50, 62] width 8 height 8
click at [316, 246] on icon at bounding box center [319, 245] width 6 height 6
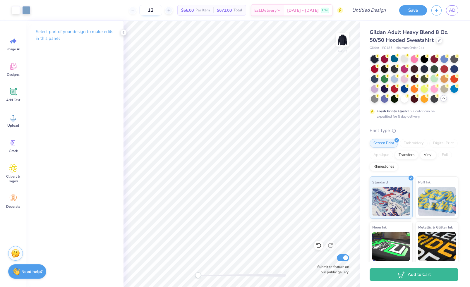
drag, startPoint x: 162, startPoint y: 10, endPoint x: 153, endPoint y: 10, distance: 9.4
click at [152, 10] on input "12" at bounding box center [150, 10] width 23 height 11
type input "25"
